Goal: Task Accomplishment & Management: Complete application form

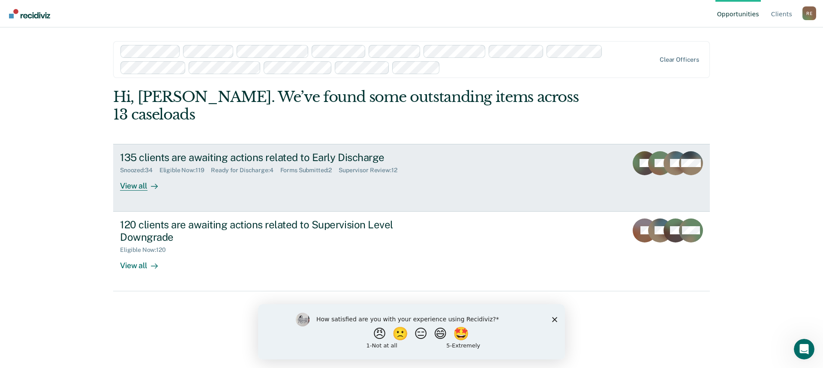
click at [303, 167] on div "Forms Submitted : 2" at bounding box center [309, 170] width 59 height 7
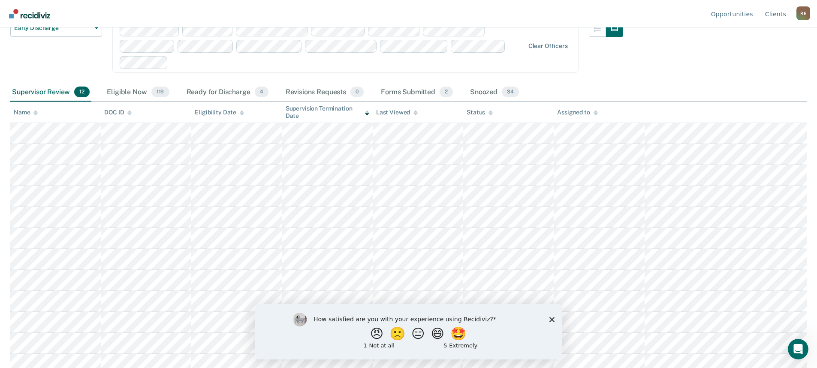
scroll to position [78, 0]
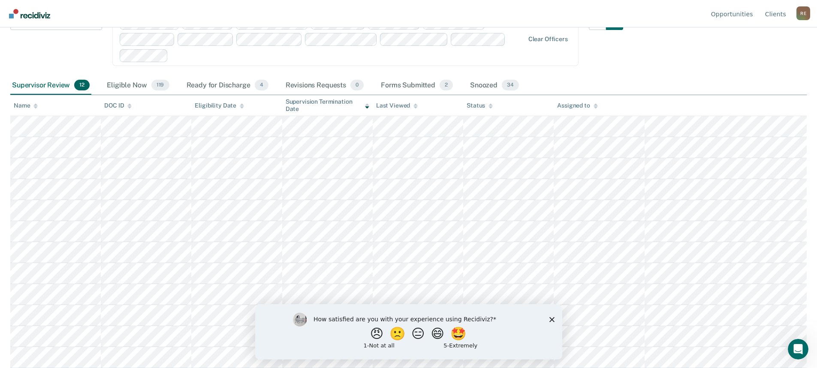
drag, startPoint x: 663, startPoint y: 92, endPoint x: 662, endPoint y: 102, distance: 10.4
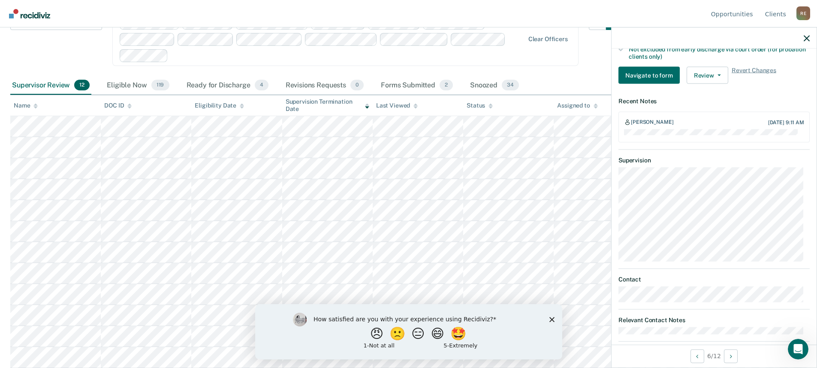
scroll to position [285, 0]
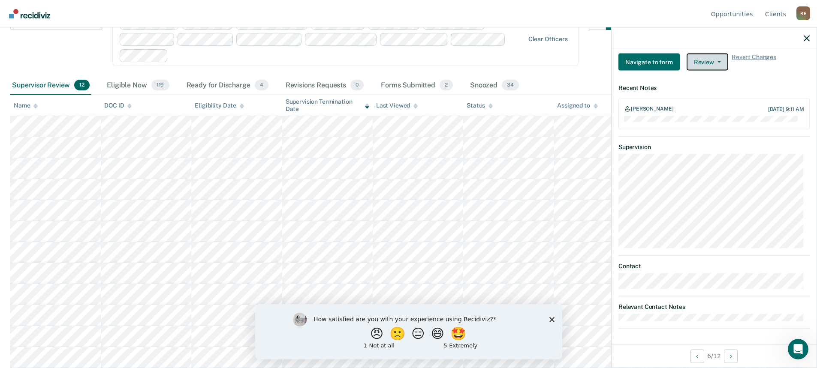
click at [713, 58] on button "Review" at bounding box center [707, 62] width 42 height 17
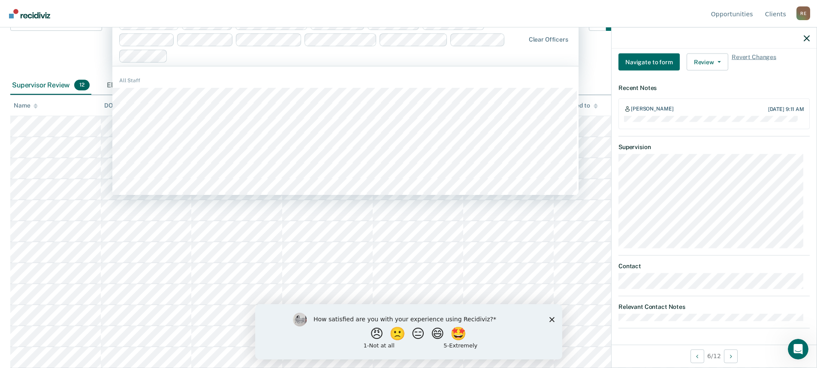
click at [521, 60] on div at bounding box center [347, 56] width 353 height 10
click at [98, 57] on div "Early Discharge Early Discharge Supervision Level Downgrade" at bounding box center [56, 45] width 92 height 63
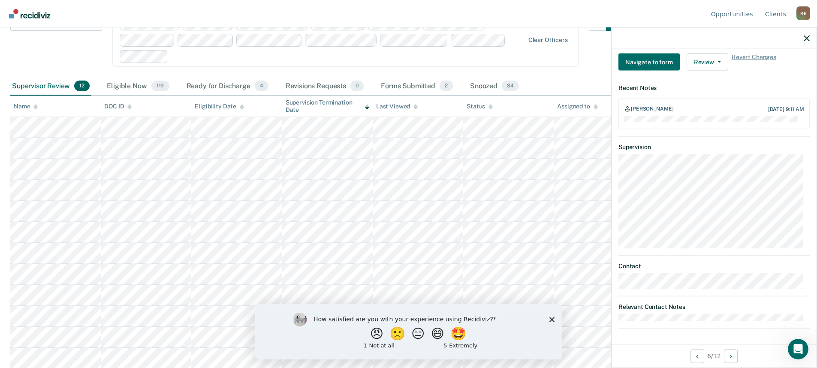
scroll to position [78, 0]
drag, startPoint x: 591, startPoint y: 80, endPoint x: 597, endPoint y: 93, distance: 14.6
click at [712, 58] on button "Review" at bounding box center [707, 62] width 42 height 17
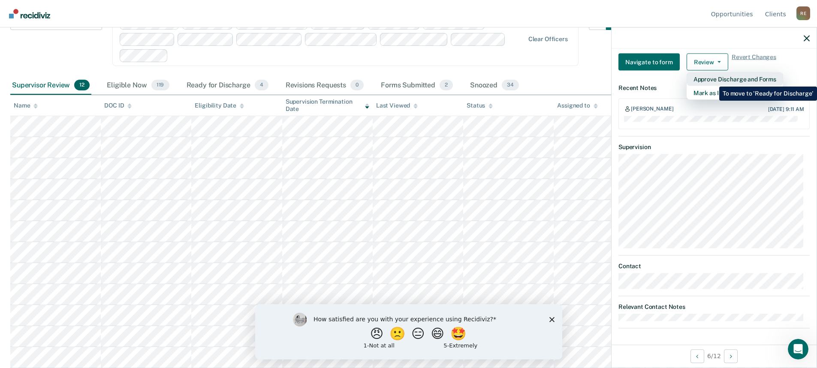
click at [712, 80] on button "Approve Discharge and Forms" at bounding box center [734, 79] width 96 height 14
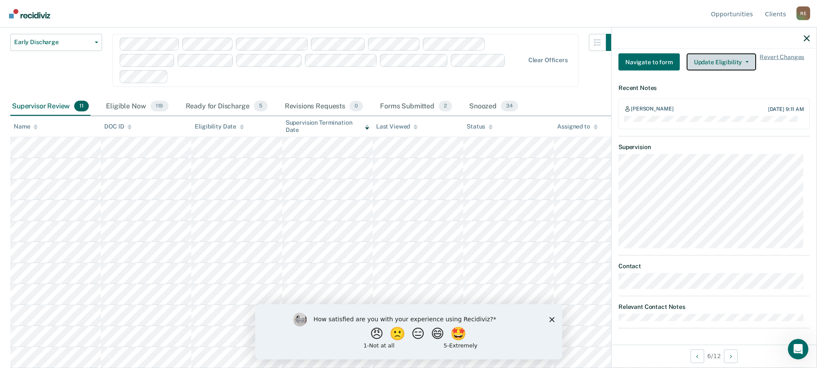
scroll to position [57, 0]
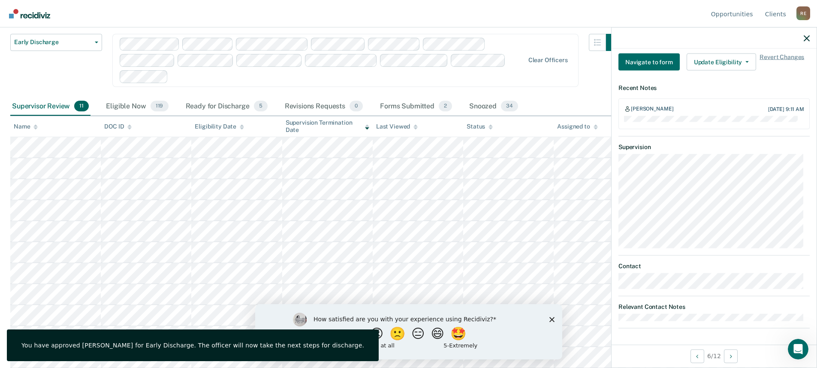
click at [514, 90] on div "Early Discharge Early Discharge Supervision Level Downgrade Clear officers" at bounding box center [316, 65] width 613 height 63
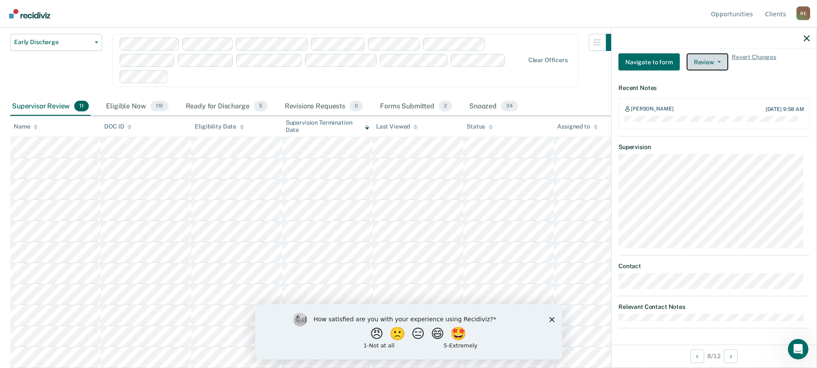
click at [714, 62] on span "button" at bounding box center [717, 62] width 7 height 2
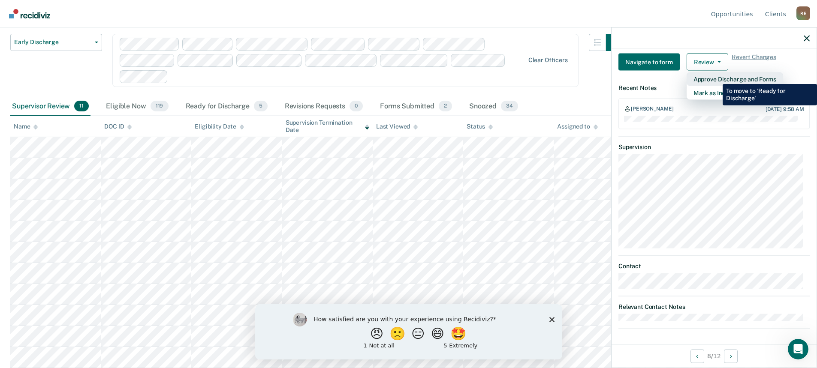
click at [716, 78] on button "Approve Discharge and Forms" at bounding box center [734, 79] width 96 height 14
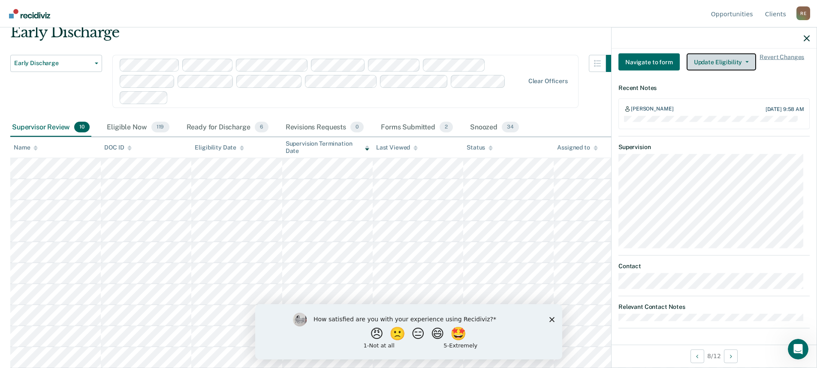
scroll to position [36, 0]
click at [646, 61] on button "Navigate to form" at bounding box center [648, 62] width 61 height 17
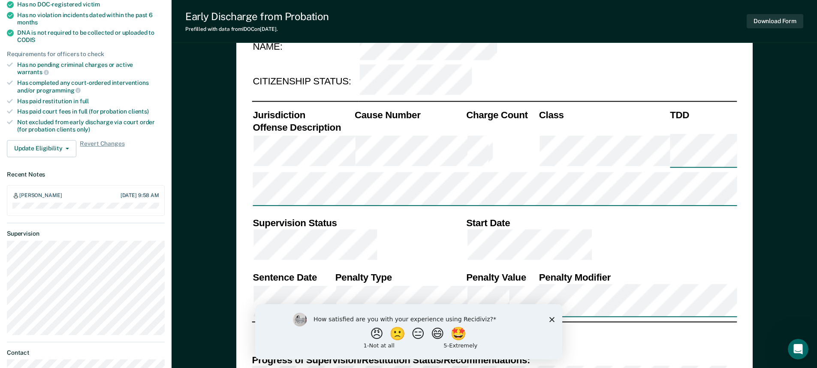
drag, startPoint x: 637, startPoint y: 94, endPoint x: 633, endPoint y: 110, distance: 16.4
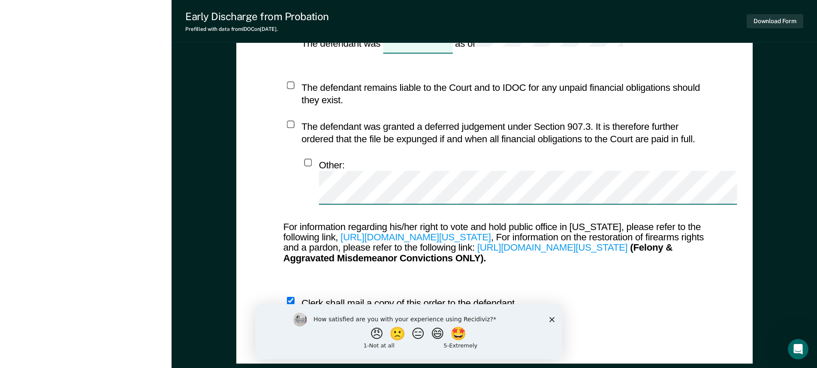
drag, startPoint x: 607, startPoint y: 159, endPoint x: 605, endPoint y: 186, distance: 27.1
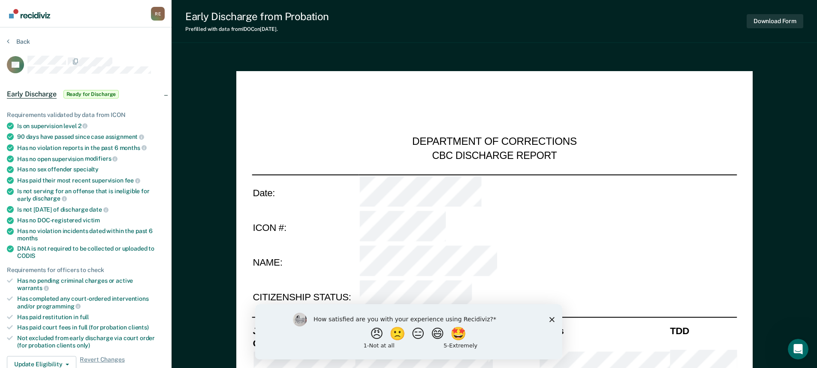
drag, startPoint x: 605, startPoint y: 186, endPoint x: 596, endPoint y: 97, distance: 89.2
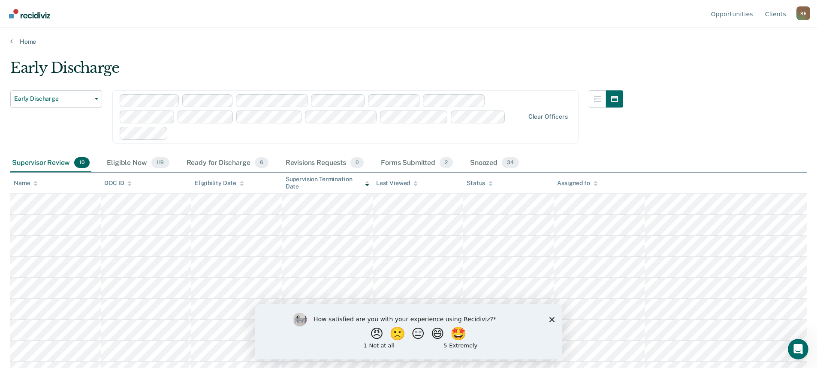
scroll to position [36, 0]
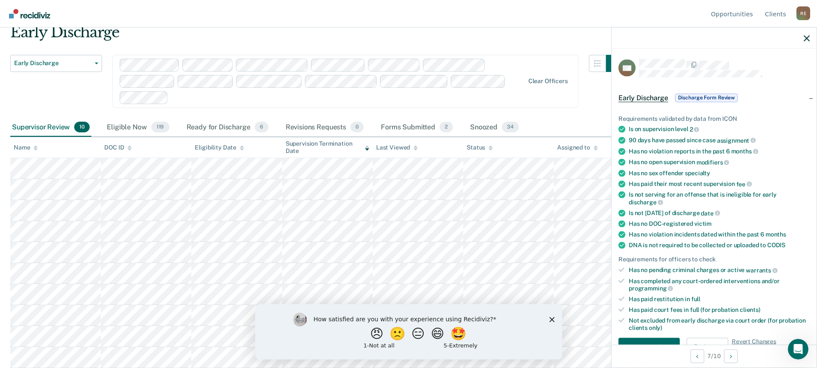
click at [706, 98] on span "Discharge Form Review" at bounding box center [706, 97] width 63 height 9
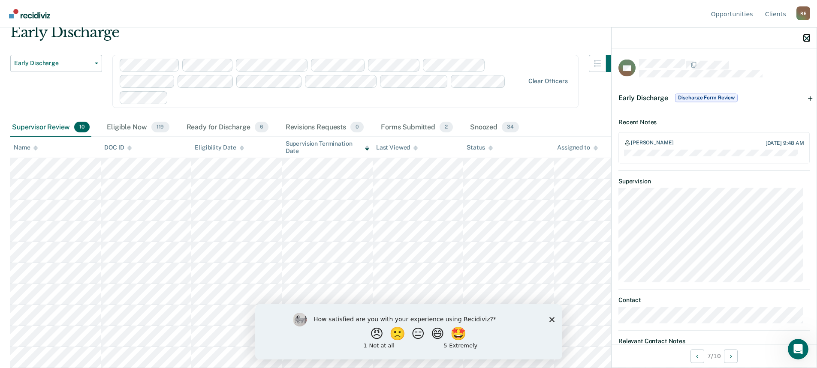
click at [804, 36] on icon "button" at bounding box center [806, 38] width 6 height 6
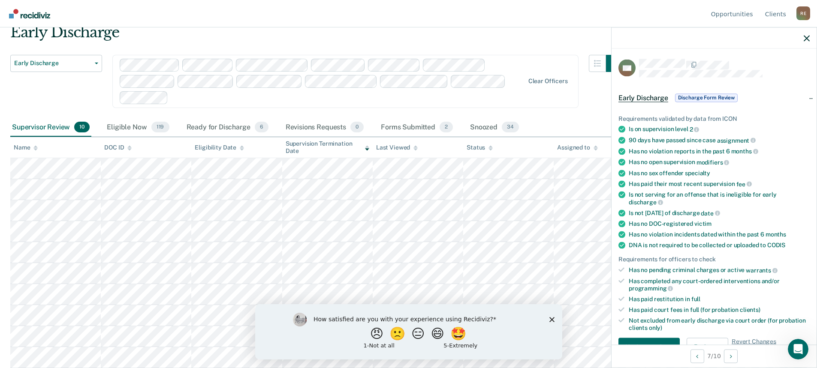
click at [646, 97] on span "Early Discharge" at bounding box center [643, 97] width 50 height 9
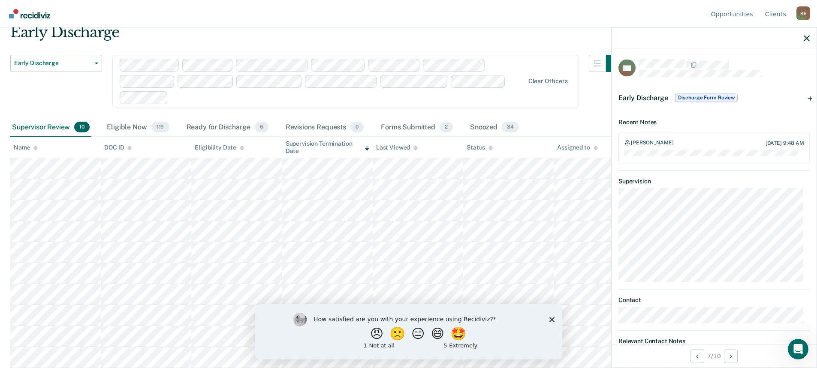
click at [707, 97] on span "Discharge Form Review" at bounding box center [706, 97] width 63 height 9
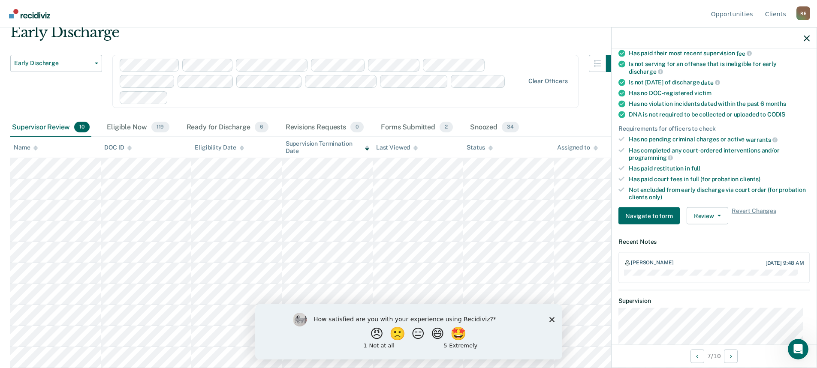
scroll to position [180, 0]
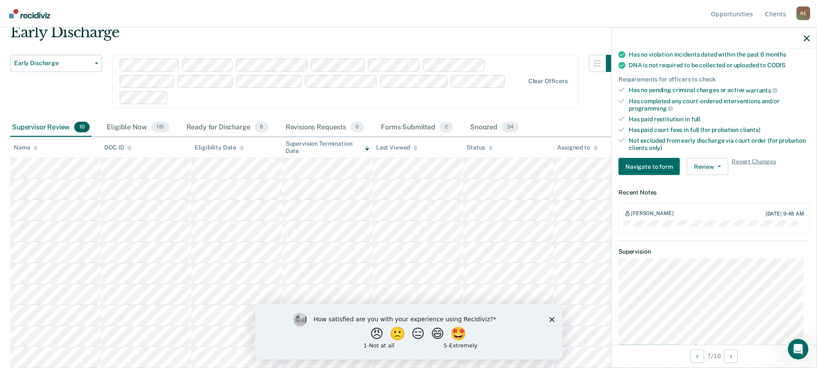
drag, startPoint x: 712, startPoint y: 168, endPoint x: 703, endPoint y: 207, distance: 39.6
click at [700, 164] on button "Review" at bounding box center [707, 166] width 42 height 17
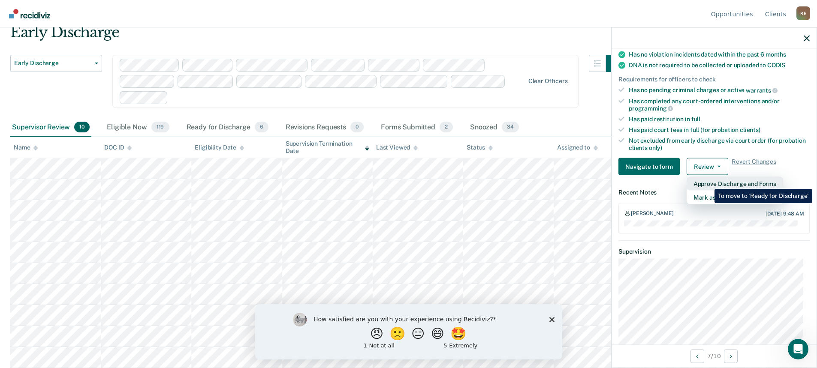
click at [708, 183] on button "Approve Discharge and Forms" at bounding box center [734, 184] width 96 height 14
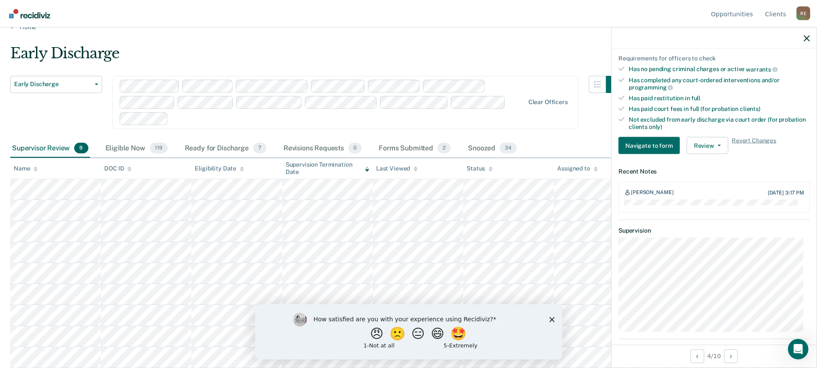
scroll to position [207, 0]
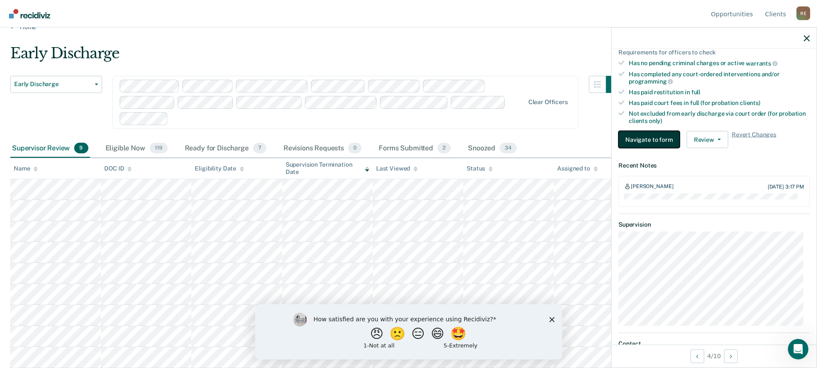
click at [649, 143] on button "Navigate to form" at bounding box center [648, 139] width 61 height 17
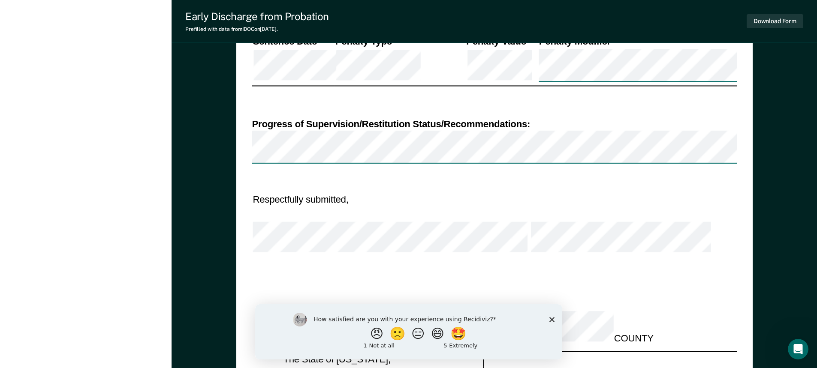
drag, startPoint x: 489, startPoint y: 117, endPoint x: 479, endPoint y: 141, distance: 26.3
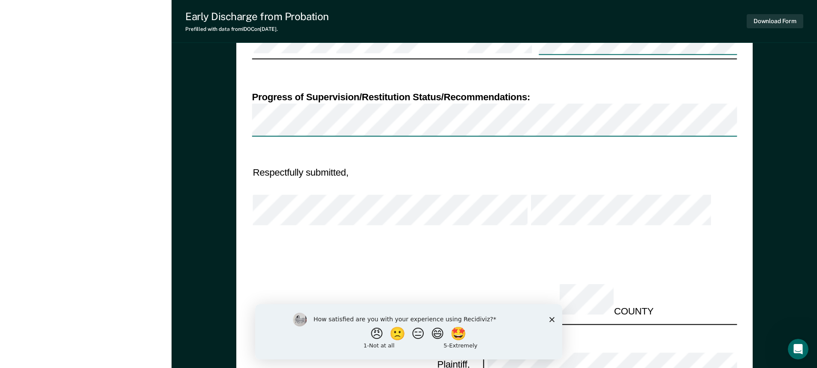
drag, startPoint x: 478, startPoint y: 144, endPoint x: 490, endPoint y: 130, distance: 18.8
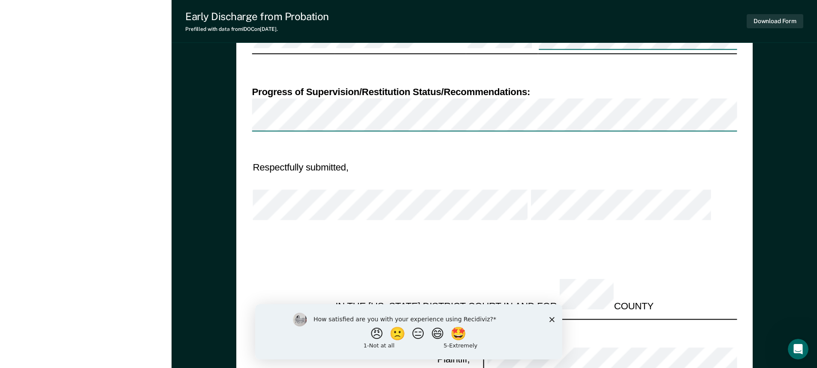
scroll to position [15, 0]
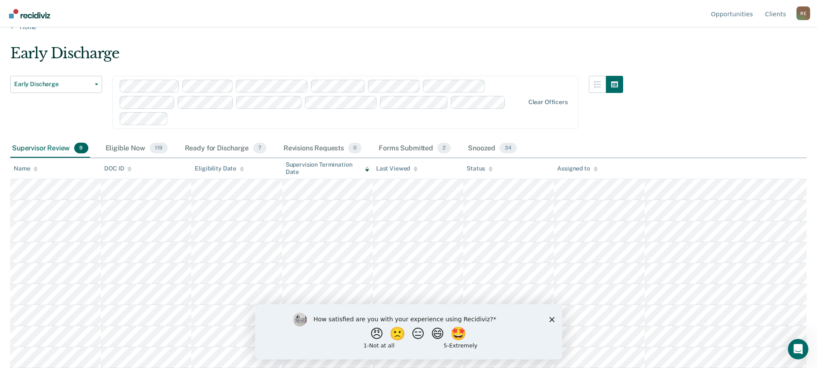
type textarea "x"
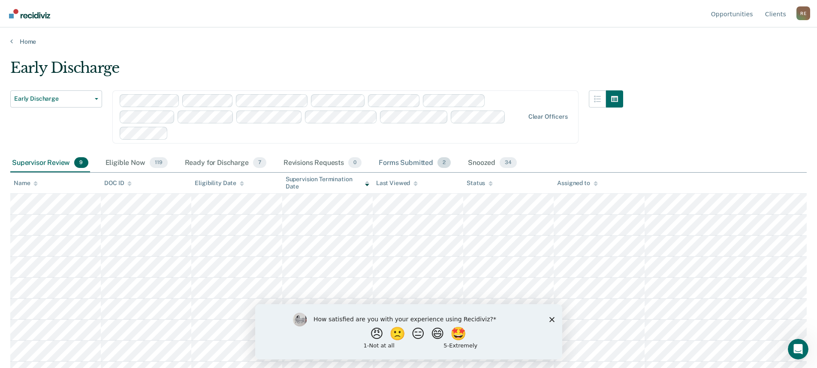
scroll to position [15, 0]
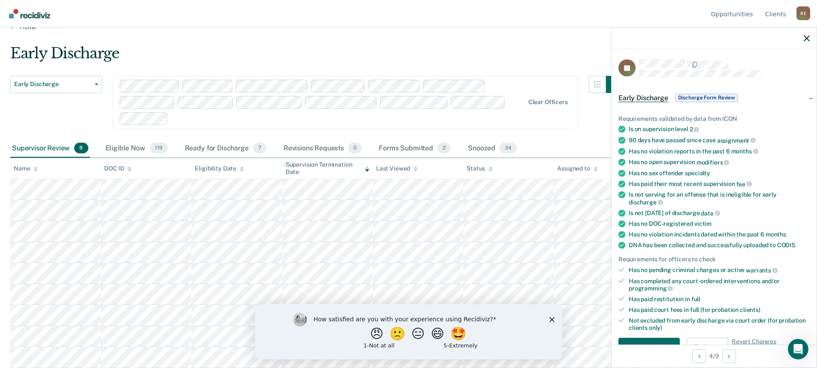
click at [645, 96] on span "Early Discharge" at bounding box center [643, 97] width 50 height 9
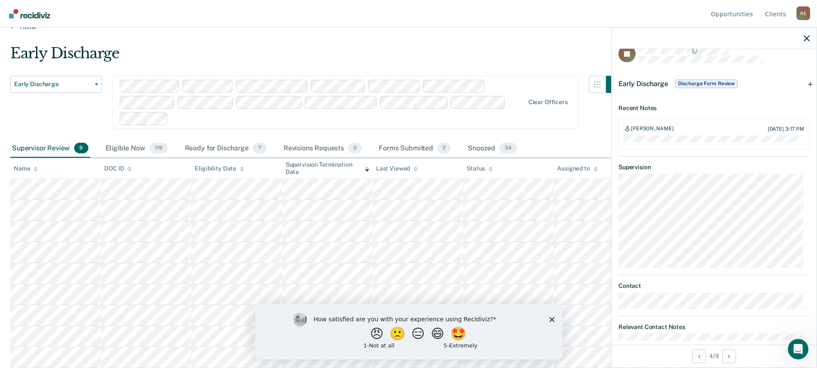
scroll to position [0, 0]
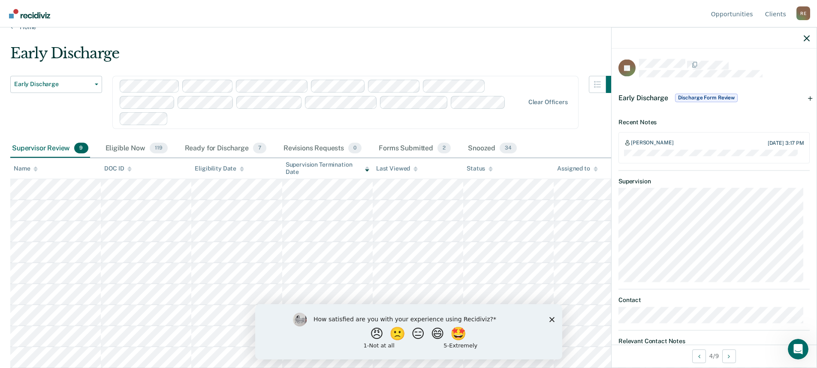
drag, startPoint x: 715, startPoint y: 181, endPoint x: 694, endPoint y: 142, distance: 45.1
click at [697, 96] on span "Discharge Form Review" at bounding box center [706, 97] width 63 height 9
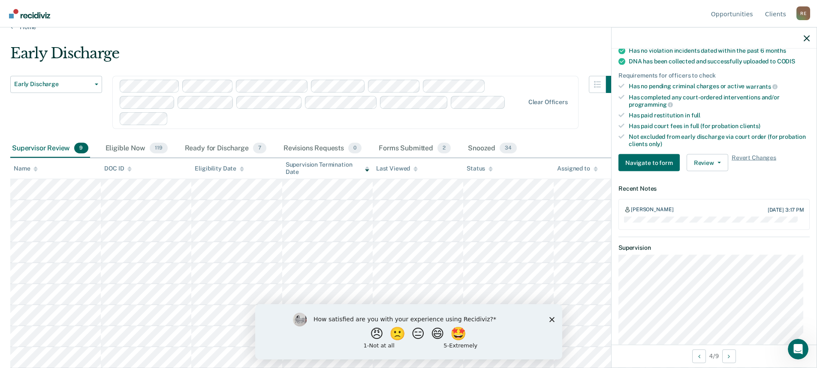
scroll to position [229, 0]
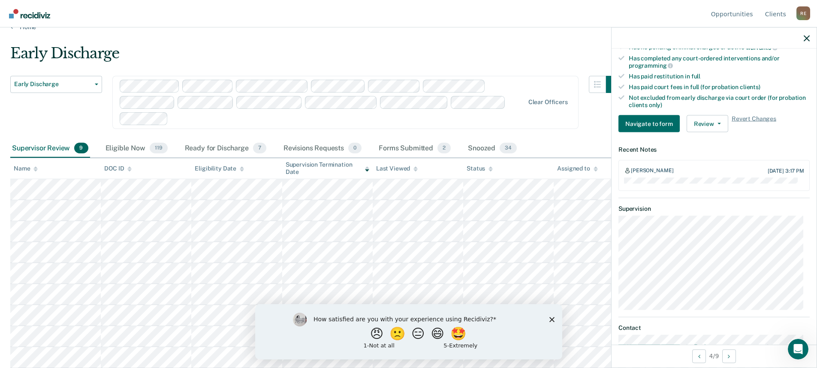
drag, startPoint x: 725, startPoint y: 150, endPoint x: 725, endPoint y: 183, distance: 32.6
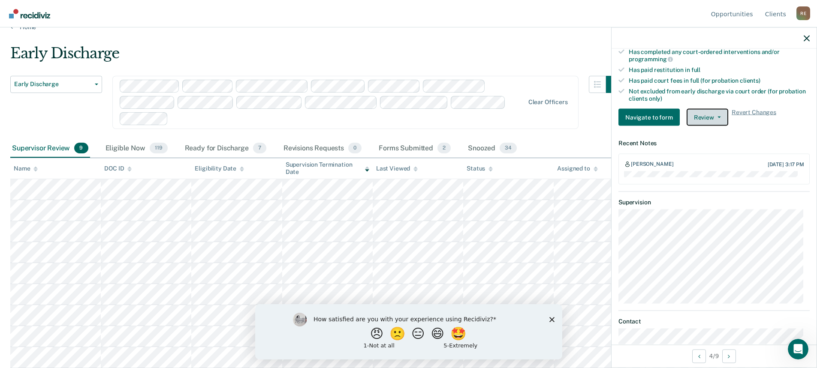
click at [700, 116] on button "Review" at bounding box center [707, 117] width 42 height 17
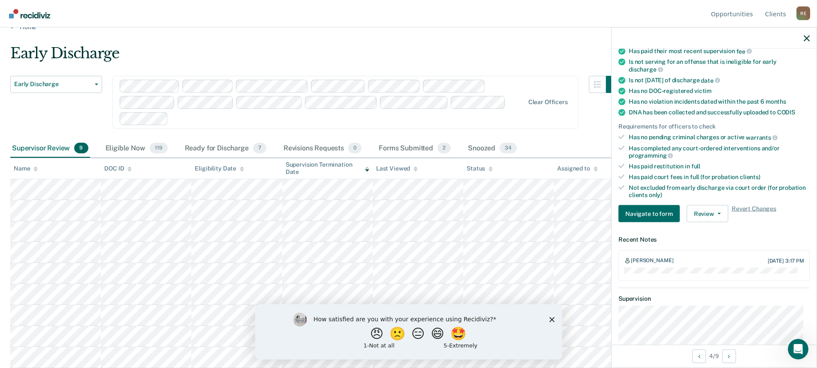
scroll to position [111, 0]
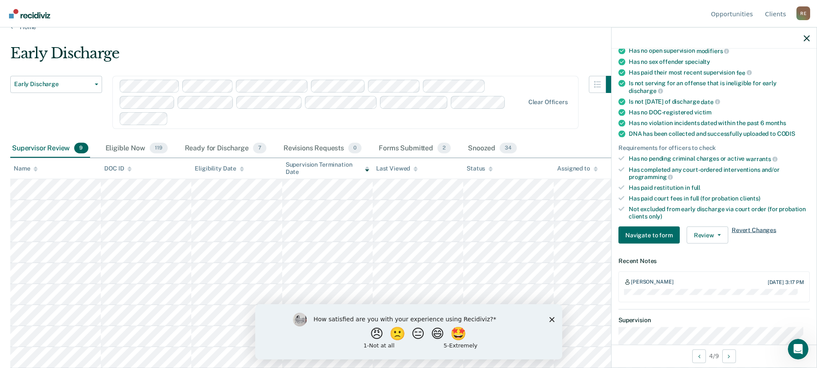
click at [745, 229] on span "Revert Changes" at bounding box center [753, 235] width 45 height 17
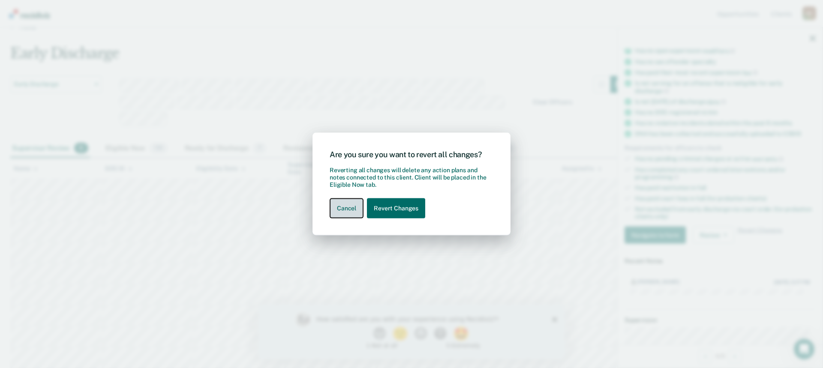
click at [349, 211] on button "Cancel" at bounding box center [347, 208] width 34 height 20
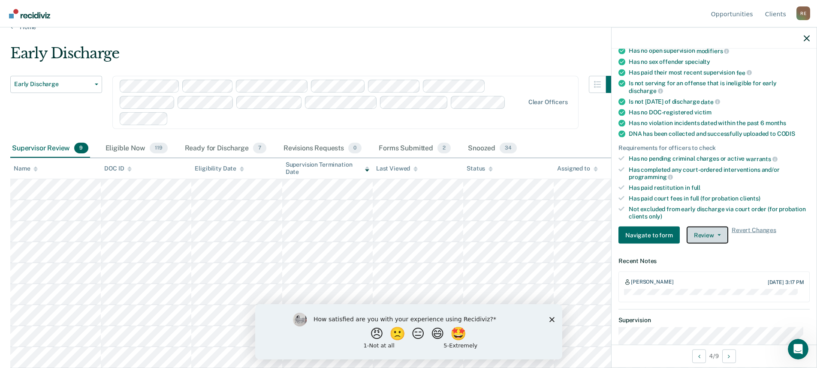
click at [710, 234] on button "Review" at bounding box center [707, 235] width 42 height 17
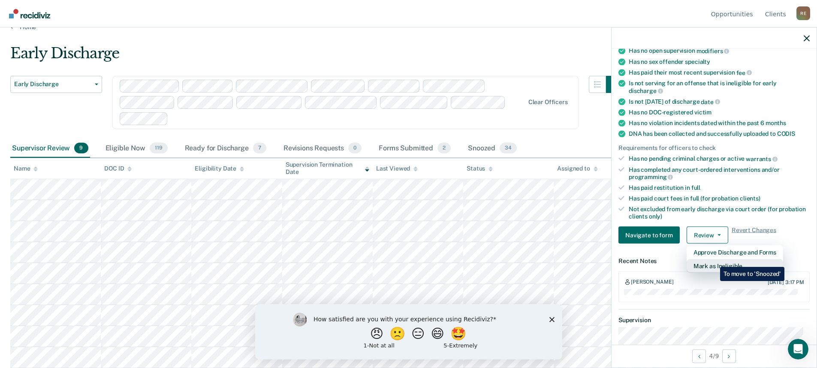
click at [713, 261] on button "Mark as Ineligible" at bounding box center [734, 266] width 96 height 14
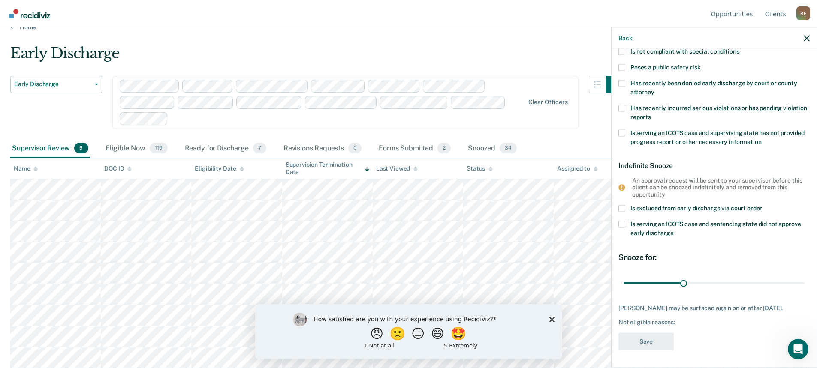
scroll to position [111, 0]
drag, startPoint x: 709, startPoint y: 243, endPoint x: 707, endPoint y: 268, distance: 24.6
drag, startPoint x: 682, startPoint y: 277, endPoint x: 800, endPoint y: 285, distance: 118.1
type input "90"
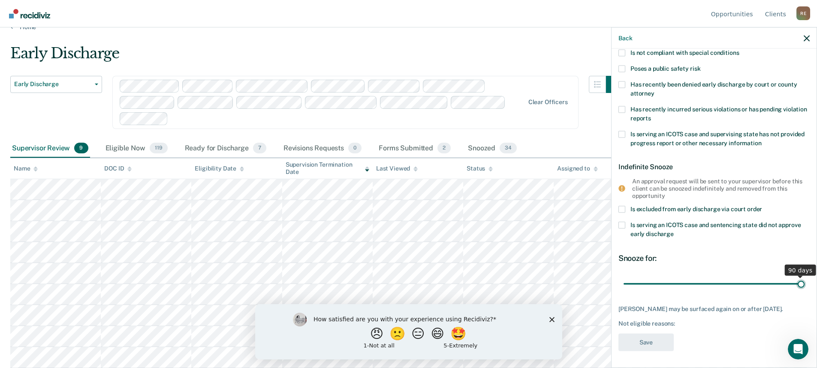
click at [800, 285] on input "range" at bounding box center [713, 283] width 181 height 15
click at [789, 192] on div "An approval request will be sent to your supervisor before this client can be s…" at bounding box center [717, 187] width 171 height 21
click at [794, 342] on icon "Open Intercom Messenger" at bounding box center [797, 348] width 14 height 14
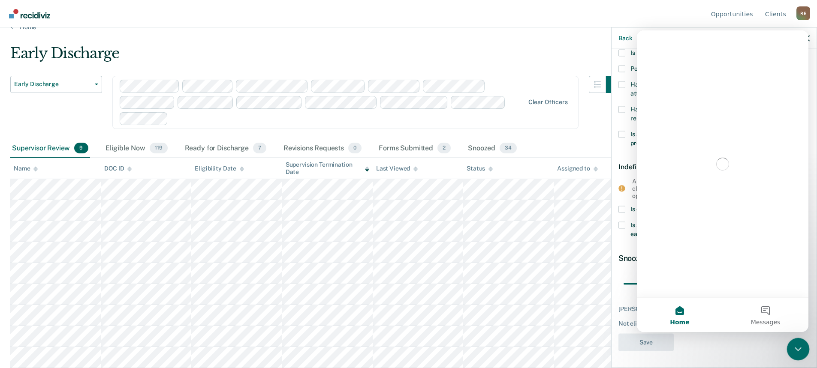
scroll to position [0, 0]
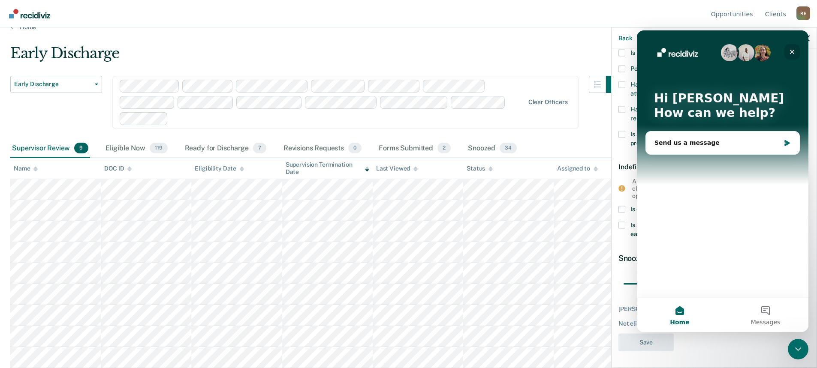
click at [793, 51] on icon "Close" at bounding box center [791, 51] width 7 height 7
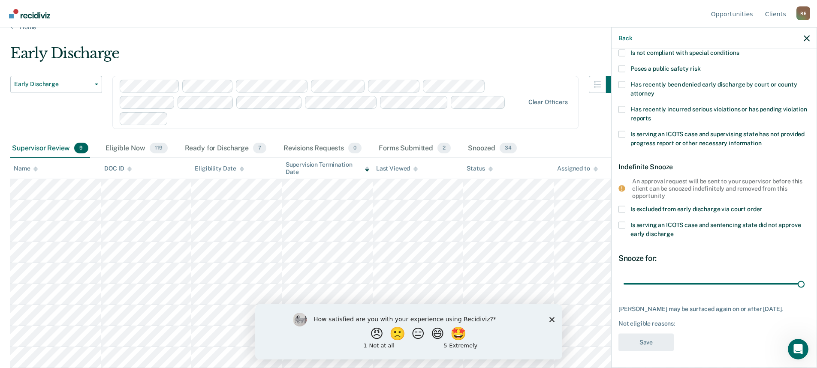
click at [719, 324] on div "Not eligible reasons:" at bounding box center [713, 323] width 191 height 7
click at [723, 328] on div "JS Temporary Snooze Has unpaid court fees or restitution Has pending criminal c…" at bounding box center [713, 156] width 191 height 402
drag, startPoint x: 655, startPoint y: 322, endPoint x: 681, endPoint y: 320, distance: 26.7
click at [655, 322] on div "Not eligible reasons:" at bounding box center [713, 323] width 191 height 7
click at [679, 323] on div "Not eligible reasons:" at bounding box center [713, 323] width 191 height 7
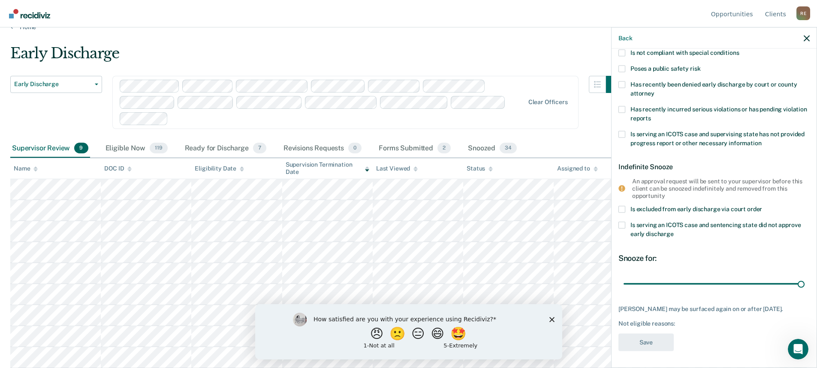
click at [675, 323] on div "Not eligible reasons:" at bounding box center [713, 323] width 191 height 7
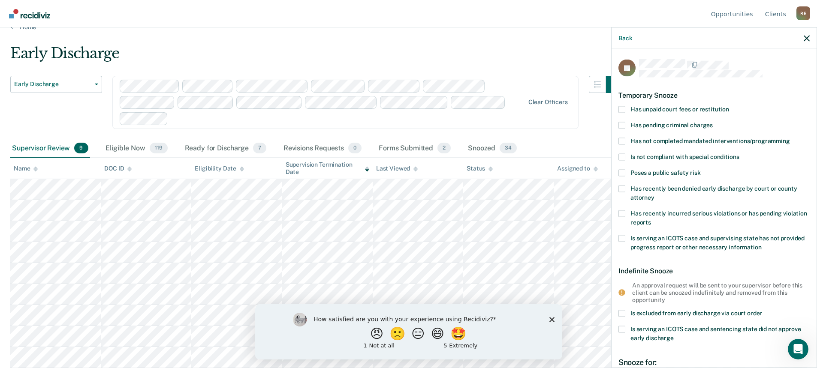
click at [624, 171] on span at bounding box center [621, 172] width 7 height 7
click at [700, 169] on input "Poses a public safety risk" at bounding box center [700, 169] width 0 height 0
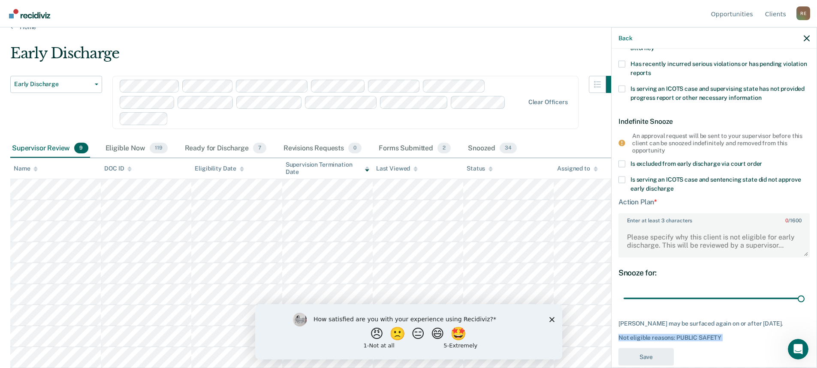
scroll to position [164, 0]
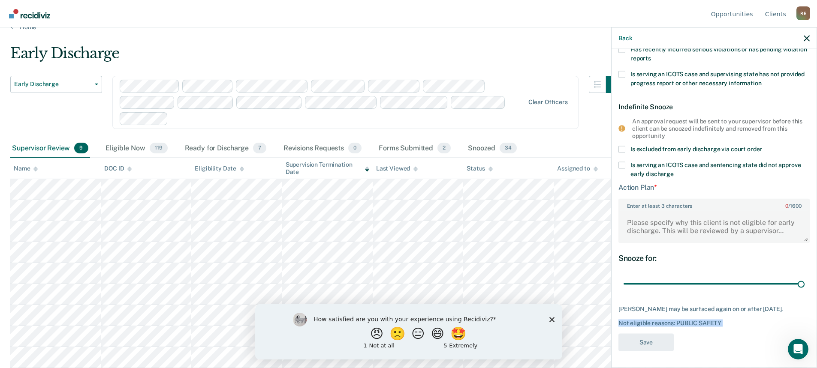
click at [737, 323] on div "Not eligible reasons: PUBLIC SAFETY" at bounding box center [713, 323] width 191 height 7
click at [722, 322] on div "Not eligible reasons: PUBLIC SAFETY" at bounding box center [713, 323] width 191 height 7
click at [718, 321] on div "Not eligible reasons: PUBLIC SAFETY" at bounding box center [713, 323] width 191 height 7
click at [720, 320] on div "Not eligible reasons: PUBLIC SAFETY" at bounding box center [713, 323] width 191 height 7
drag, startPoint x: 701, startPoint y: 334, endPoint x: 709, endPoint y: 326, distance: 11.2
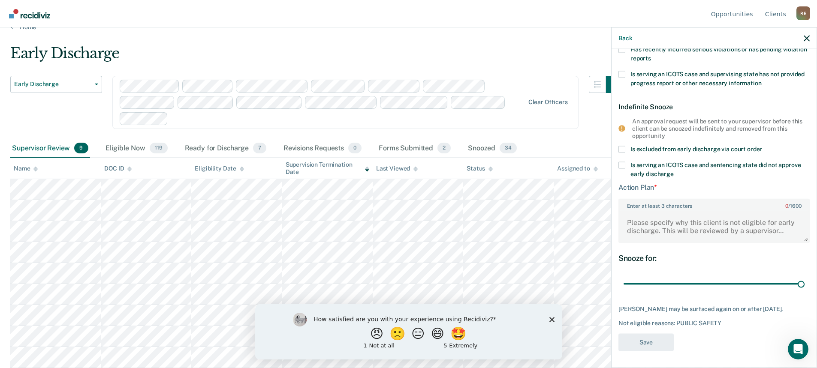
click at [702, 333] on div "JS Temporary Snooze Has unpaid court fees or restitution Has pending criminal c…" at bounding box center [713, 126] width 191 height 462
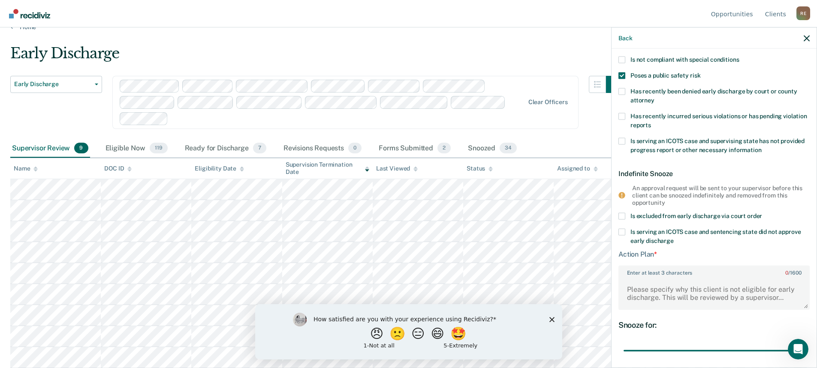
scroll to position [95, 0]
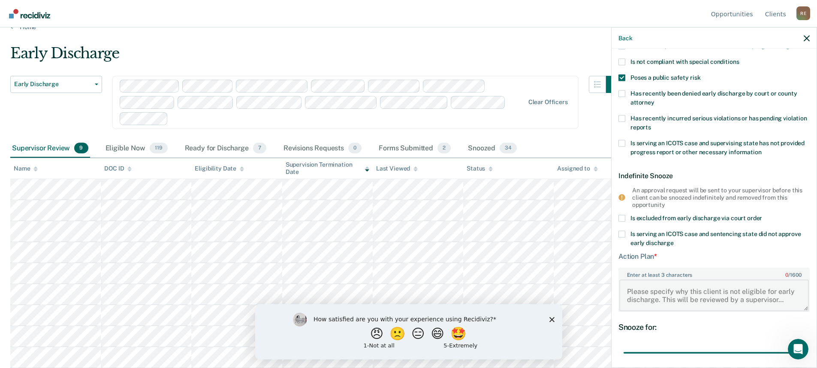
click at [782, 297] on textarea "Enter at least 3 characters 0 / 1600" at bounding box center [713, 295] width 189 height 32
type textarea "Severity of current offense."
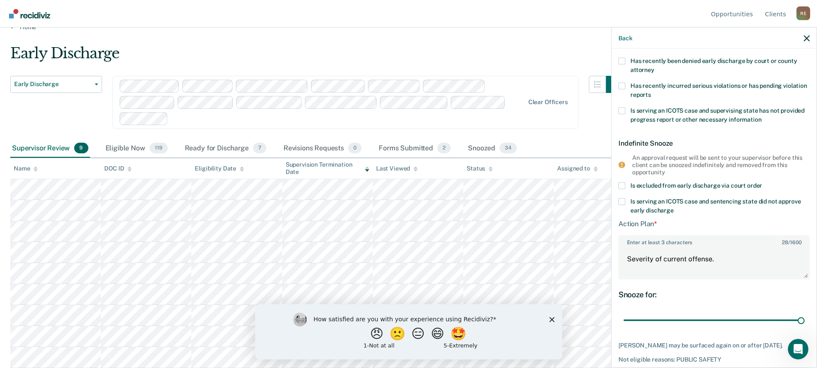
scroll to position [164, 0]
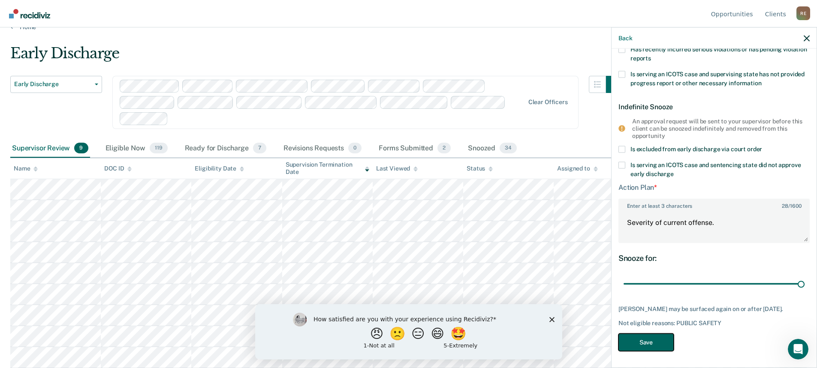
click at [637, 341] on button "Save" at bounding box center [645, 343] width 55 height 18
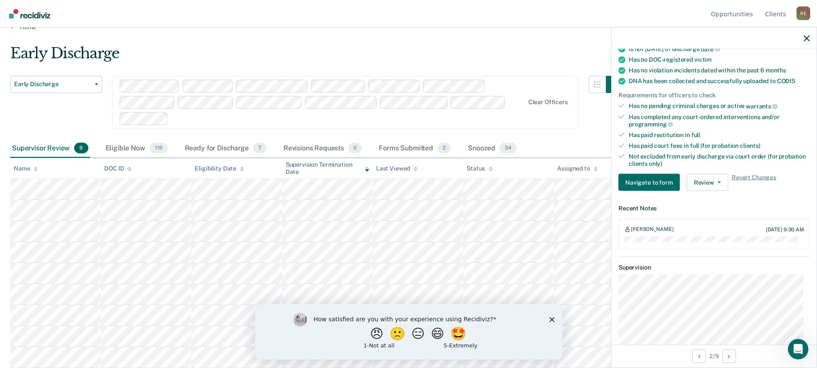
scroll to position [0, 0]
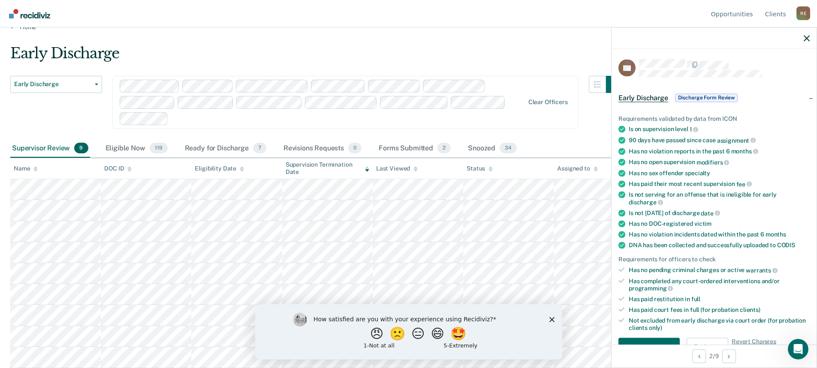
click at [747, 120] on div "Requirements validated by data from ICON" at bounding box center [713, 118] width 191 height 7
click at [639, 99] on span "Early Discharge" at bounding box center [643, 97] width 50 height 9
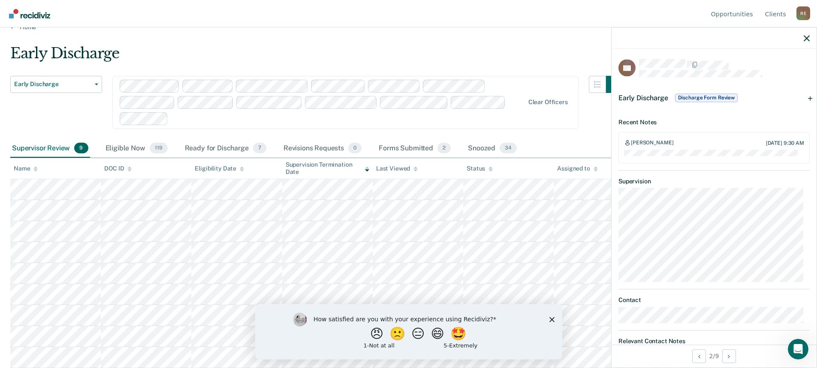
click at [706, 100] on span "Discharge Form Review" at bounding box center [706, 97] width 63 height 9
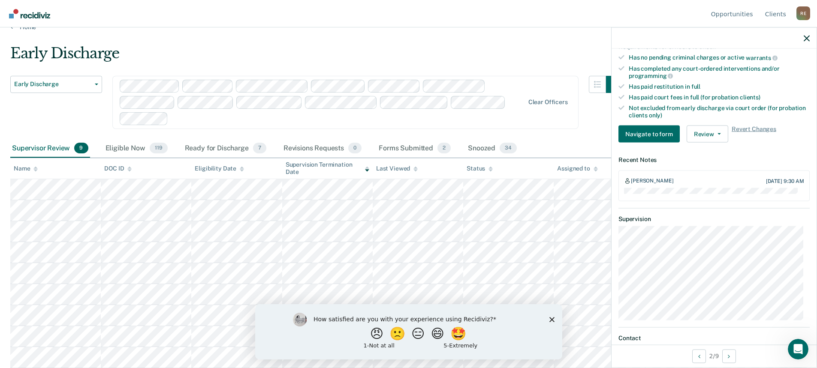
scroll to position [246, 0]
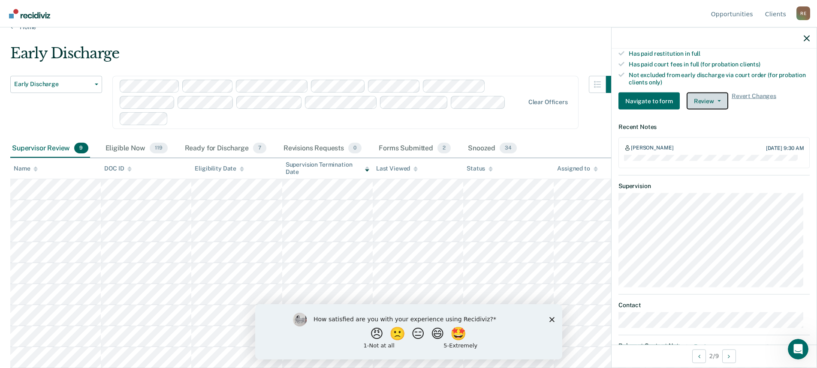
click at [710, 101] on button "Review" at bounding box center [707, 101] width 42 height 17
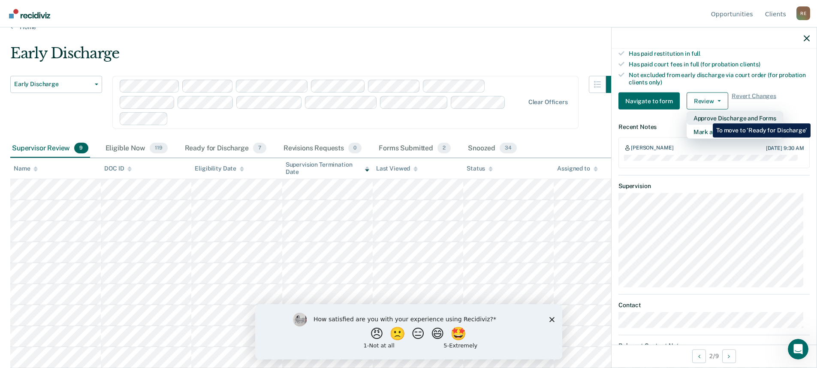
click at [706, 117] on button "Approve Discharge and Forms" at bounding box center [734, 118] width 96 height 14
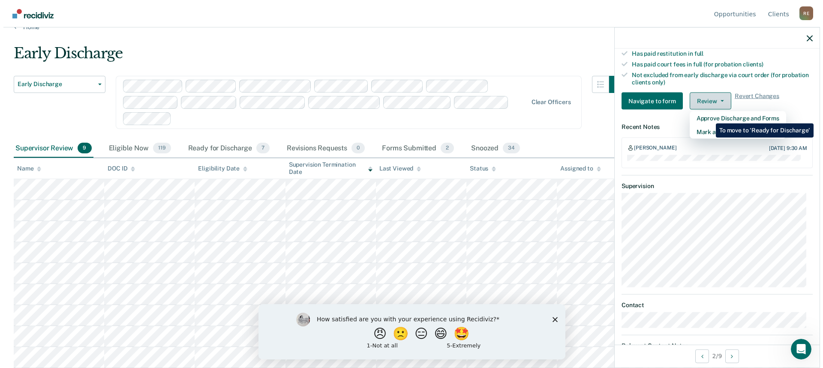
scroll to position [0, 0]
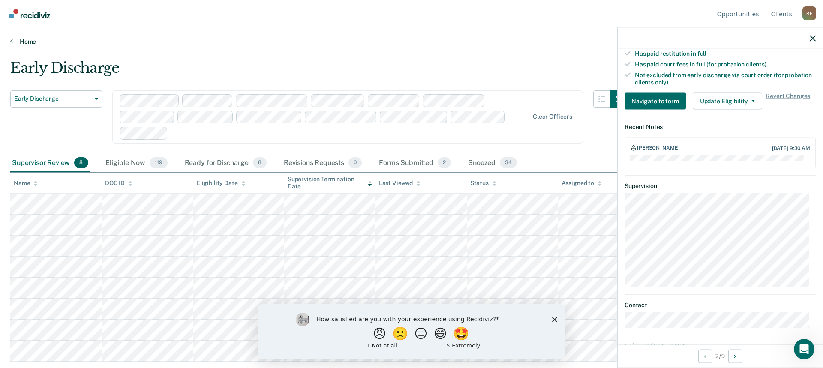
drag, startPoint x: 269, startPoint y: 75, endPoint x: 285, endPoint y: 41, distance: 36.8
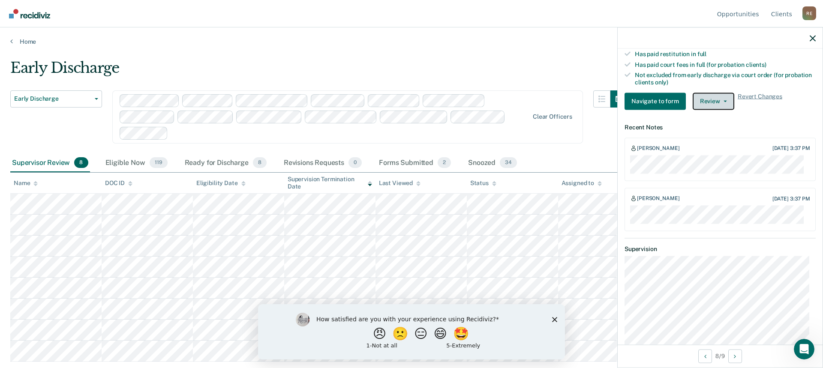
click at [712, 99] on button "Review" at bounding box center [714, 101] width 42 height 17
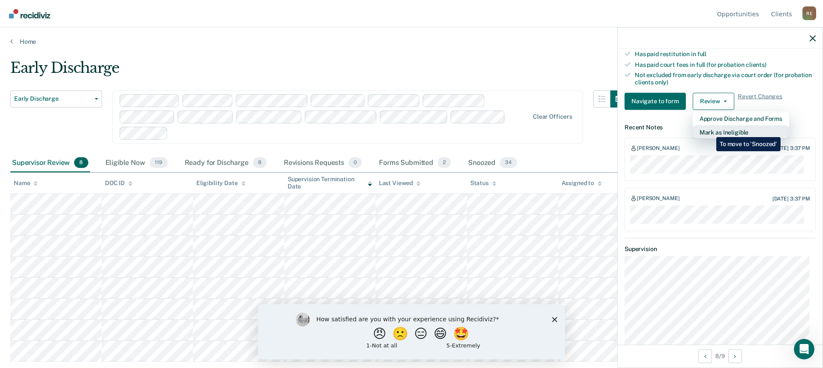
click at [710, 131] on button "Mark as Ineligible" at bounding box center [741, 132] width 96 height 14
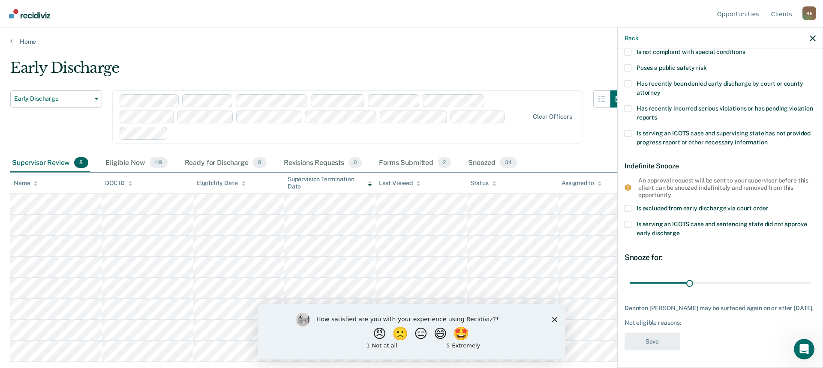
click at [631, 64] on span at bounding box center [628, 67] width 7 height 7
click at [706, 64] on input "Poses a public safety risk" at bounding box center [706, 64] width 0 height 0
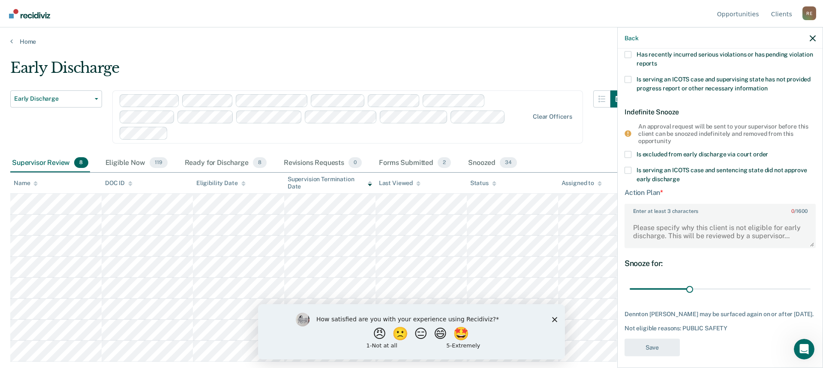
scroll to position [171, 0]
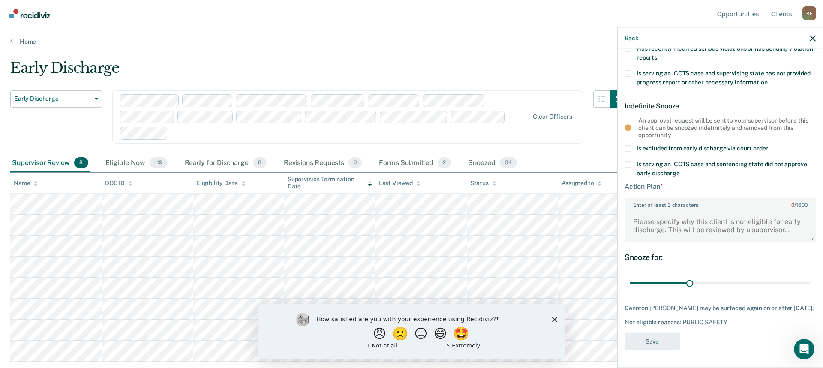
click at [715, 199] on label "Enter at least 3 characters 0 / 1600" at bounding box center [719, 202] width 189 height 9
click at [715, 210] on textarea "Enter at least 3 characters 0 / 1600" at bounding box center [719, 226] width 189 height 32
type textarea "Severity of offense let's look again after 6 months."
click at [658, 339] on button "Save" at bounding box center [652, 342] width 55 height 18
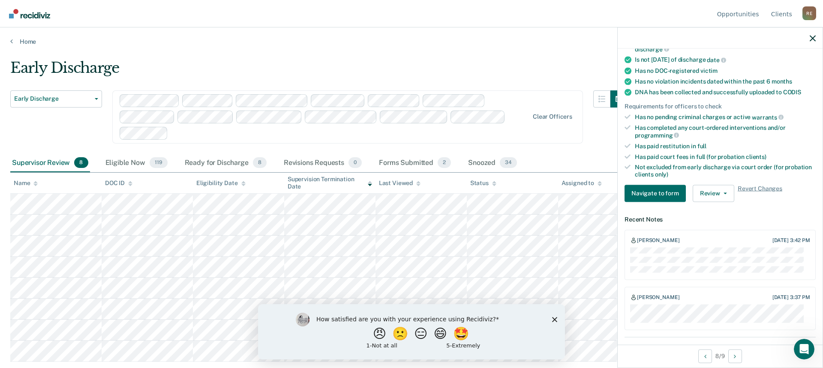
drag, startPoint x: 565, startPoint y: 90, endPoint x: 592, endPoint y: 90, distance: 26.6
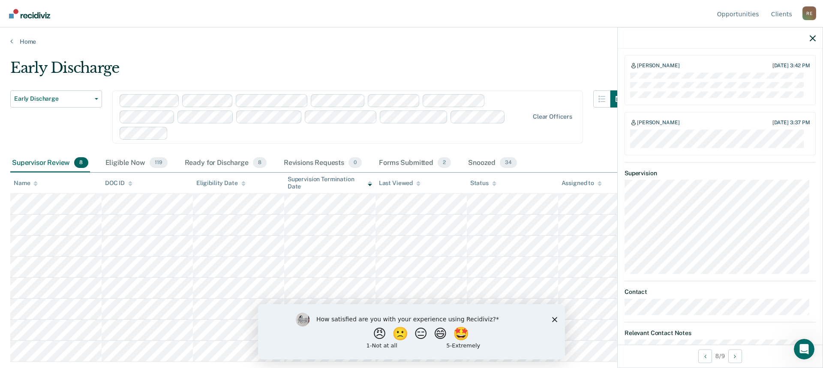
scroll to position [355, 0]
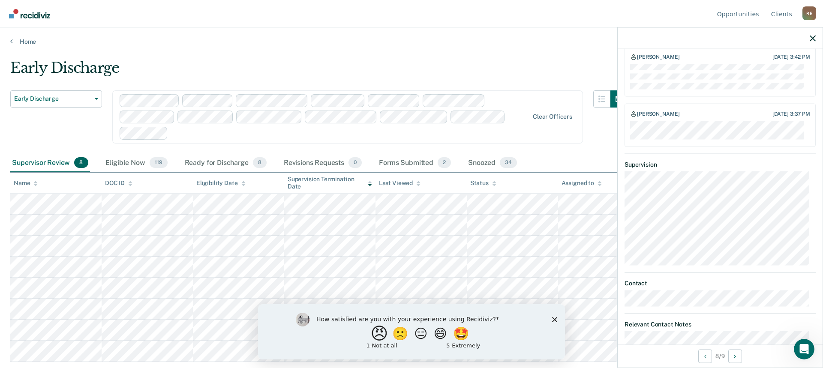
click at [376, 335] on button "😠" at bounding box center [380, 333] width 20 height 17
click at [555, 322] on icon "Close survey" at bounding box center [554, 323] width 5 height 5
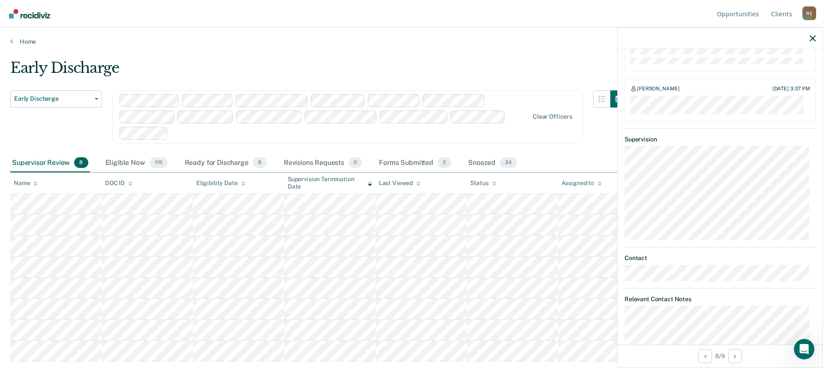
scroll to position [388, 0]
drag, startPoint x: 619, startPoint y: 145, endPoint x: 619, endPoint y: 158, distance: 13.3
click at [813, 37] on icon "button" at bounding box center [813, 38] width 6 height 6
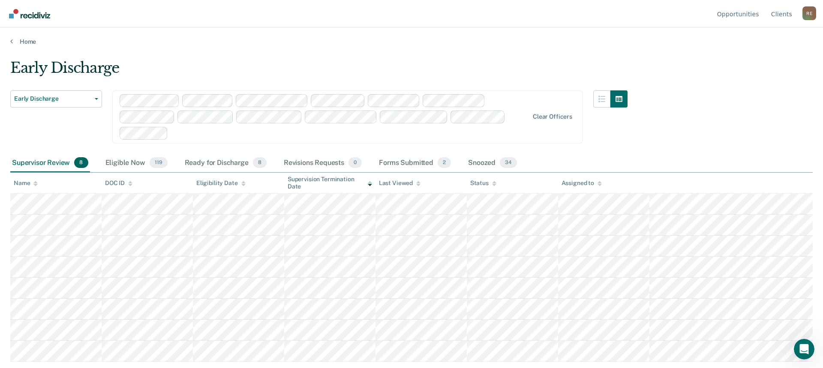
drag, startPoint x: 686, startPoint y: 108, endPoint x: 679, endPoint y: 146, distance: 38.5
click at [233, 33] on div "Home" at bounding box center [411, 36] width 823 height 18
click at [400, 58] on main "Early Discharge Early Discharge Early Discharge Supervision Level Downgrade Cle…" at bounding box center [411, 205] width 823 height 320
